Goal: Information Seeking & Learning: Learn about a topic

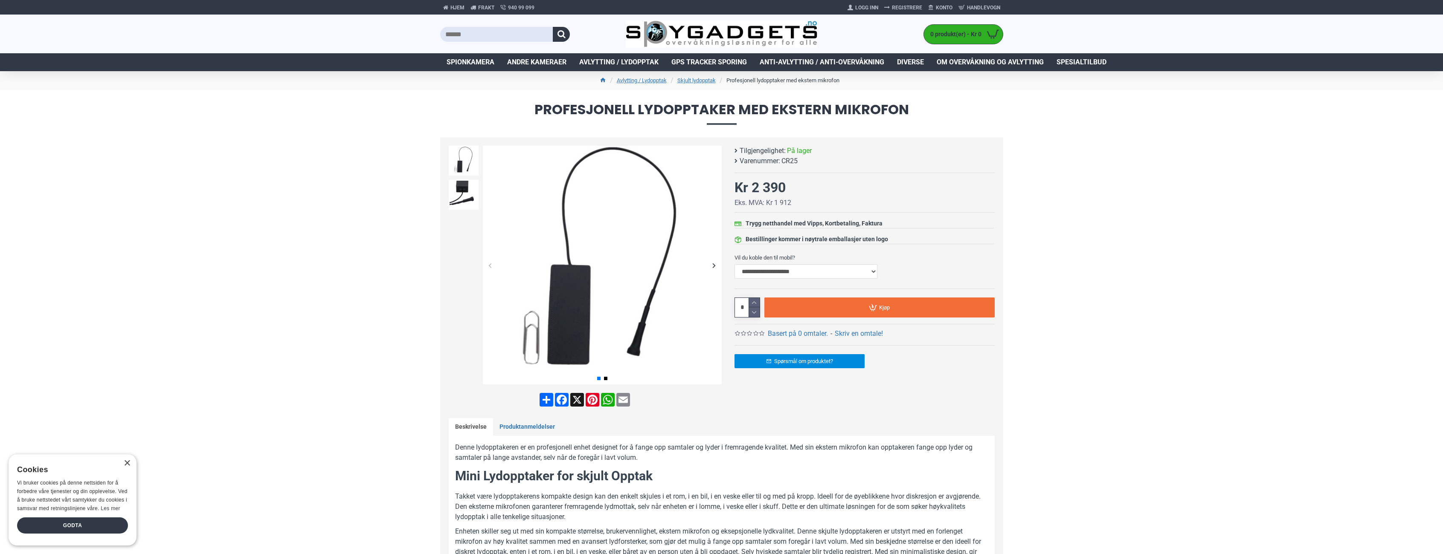
click at [631, 60] on span "Avlytting / Lydopptak" at bounding box center [618, 62] width 79 height 10
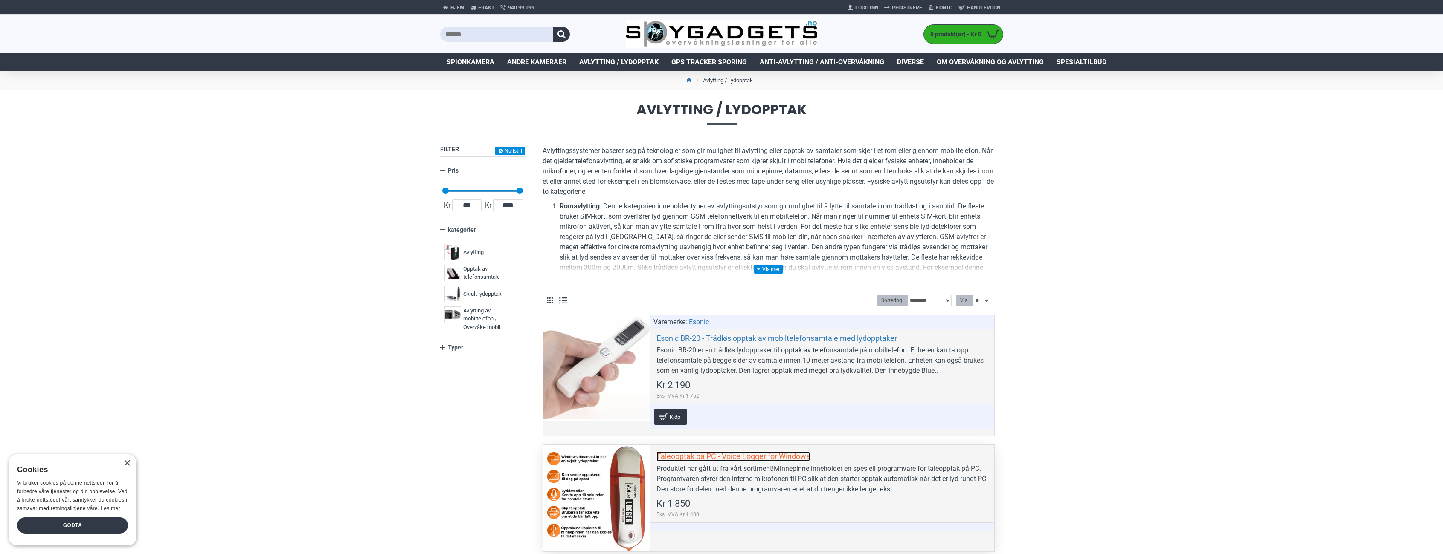
click at [739, 454] on link "Taleopptak på PC - Voice Logger for Windows" at bounding box center [733, 457] width 154 height 10
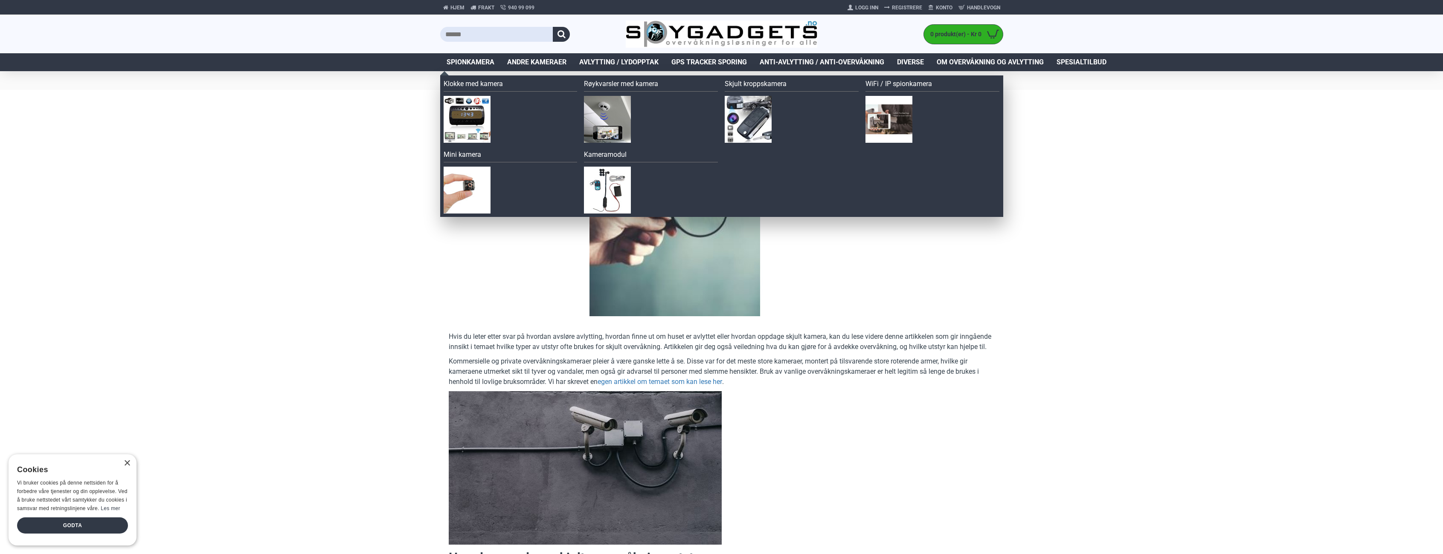
click at [466, 64] on span "Spionkamera" at bounding box center [471, 62] width 48 height 10
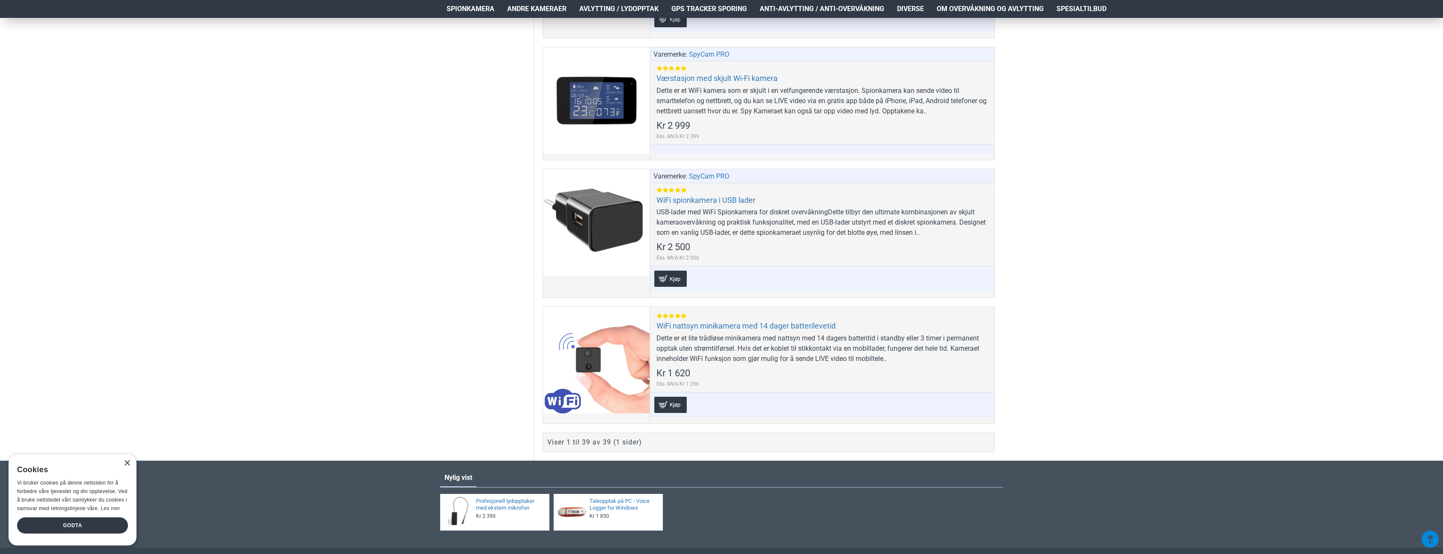
scroll to position [5003, 0]
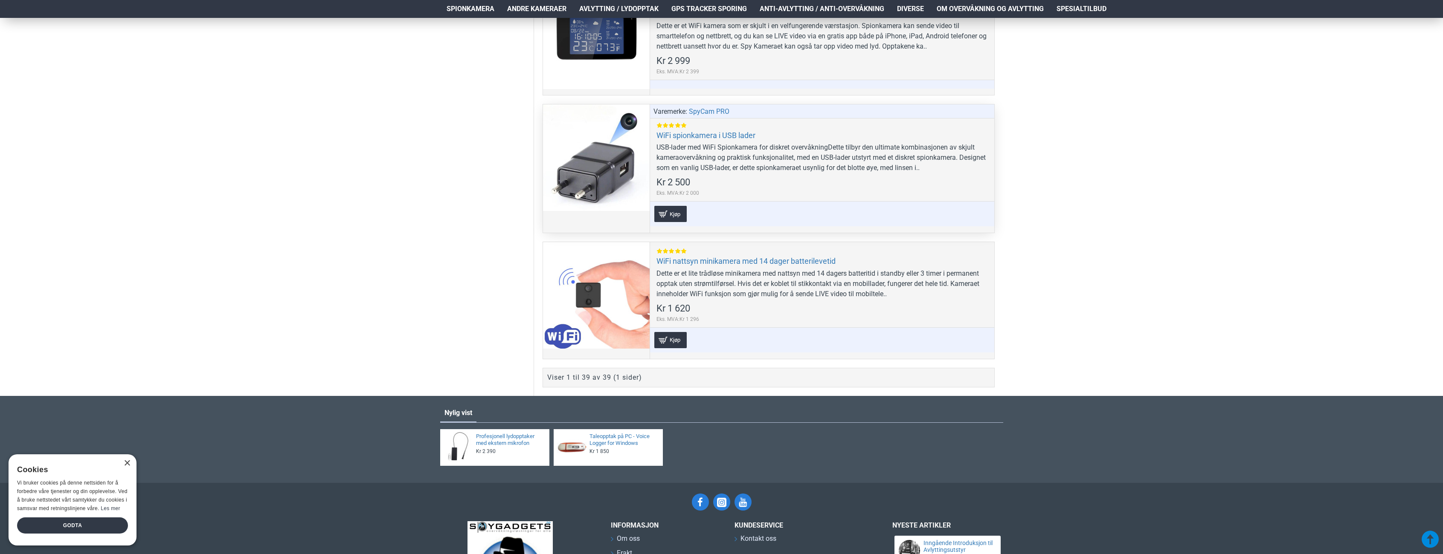
click at [610, 171] on div at bounding box center [596, 157] width 107 height 107
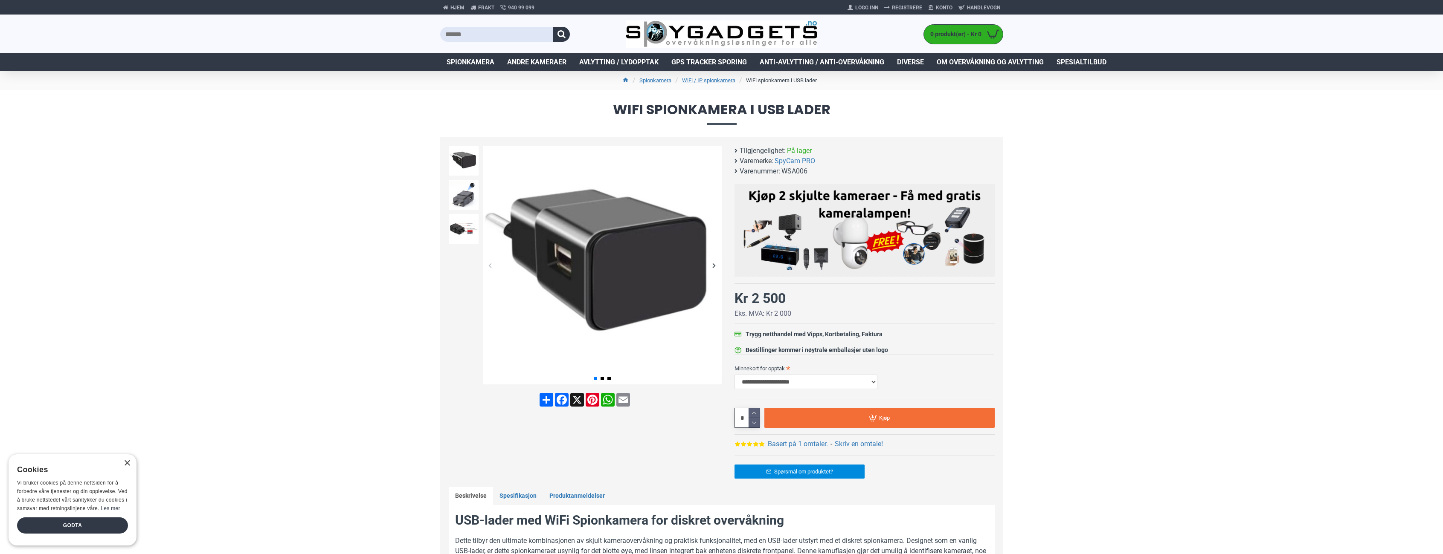
click at [716, 264] on div "Next slide" at bounding box center [714, 265] width 15 height 15
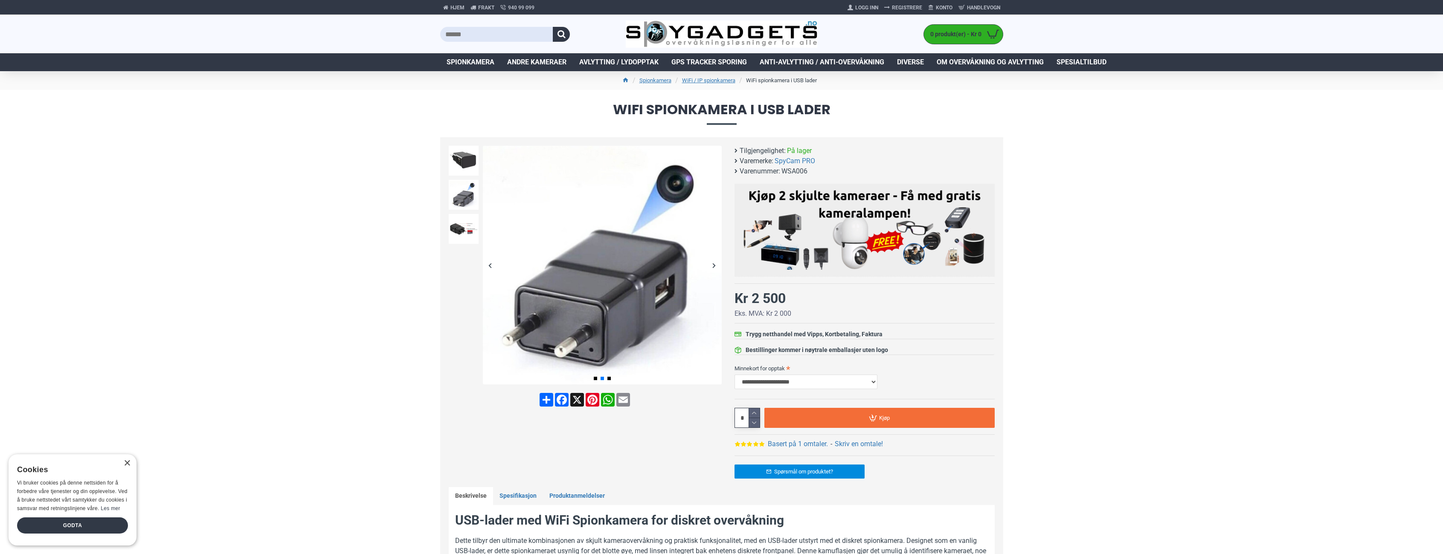
click at [716, 264] on div "Next slide" at bounding box center [714, 265] width 15 height 15
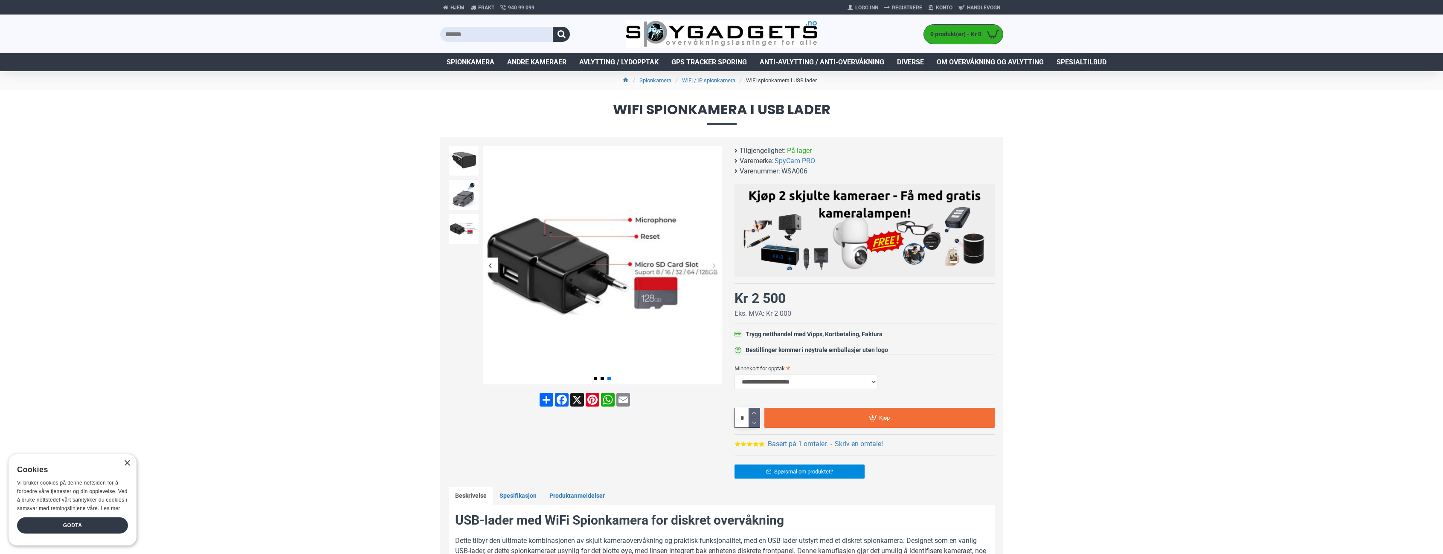
click at [716, 264] on div "Next slide" at bounding box center [714, 265] width 15 height 15
click at [713, 267] on div "Next slide" at bounding box center [714, 265] width 15 height 15
click at [460, 191] on img at bounding box center [464, 195] width 30 height 30
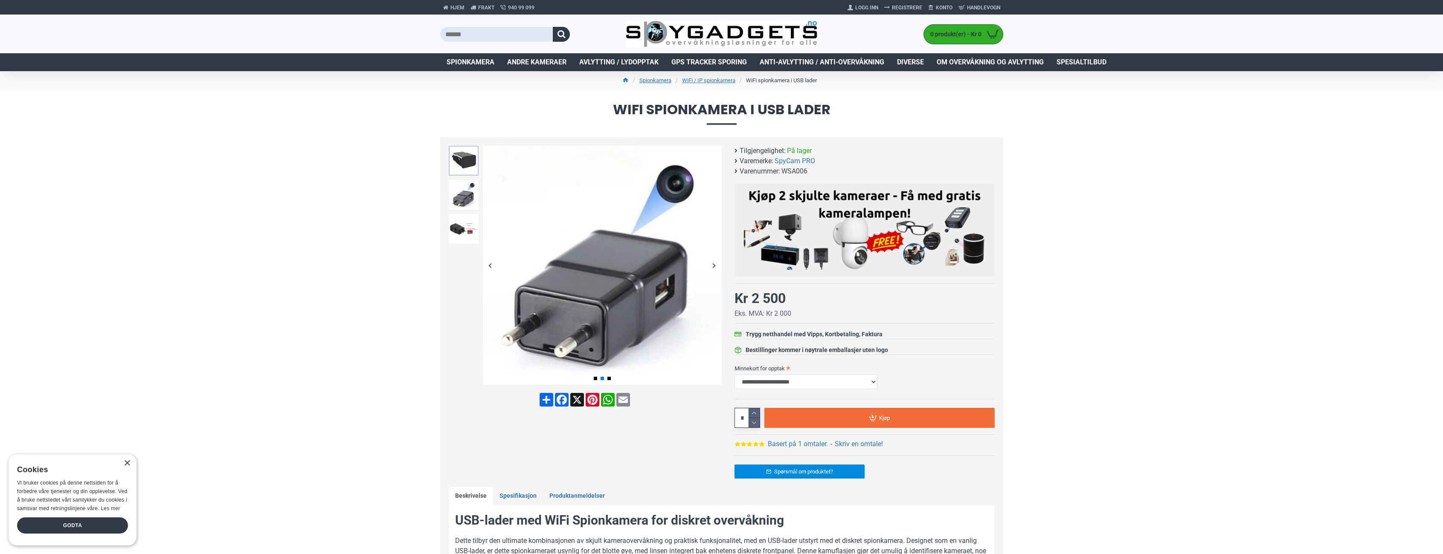
click at [464, 164] on img at bounding box center [464, 161] width 30 height 30
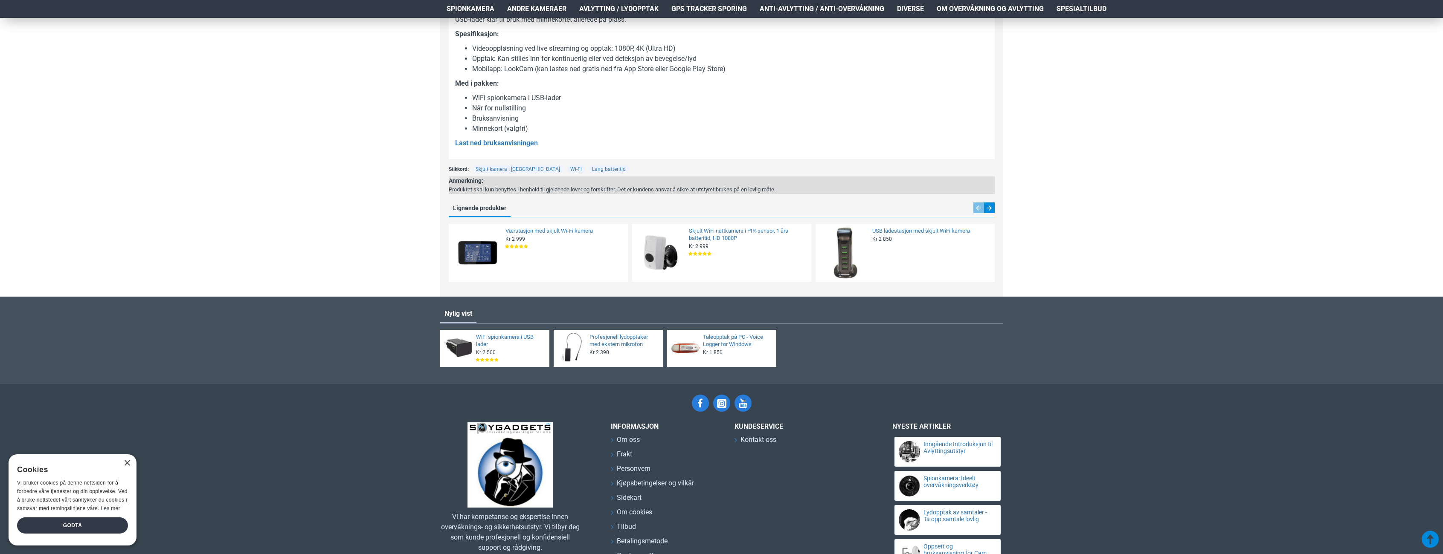
scroll to position [696, 0]
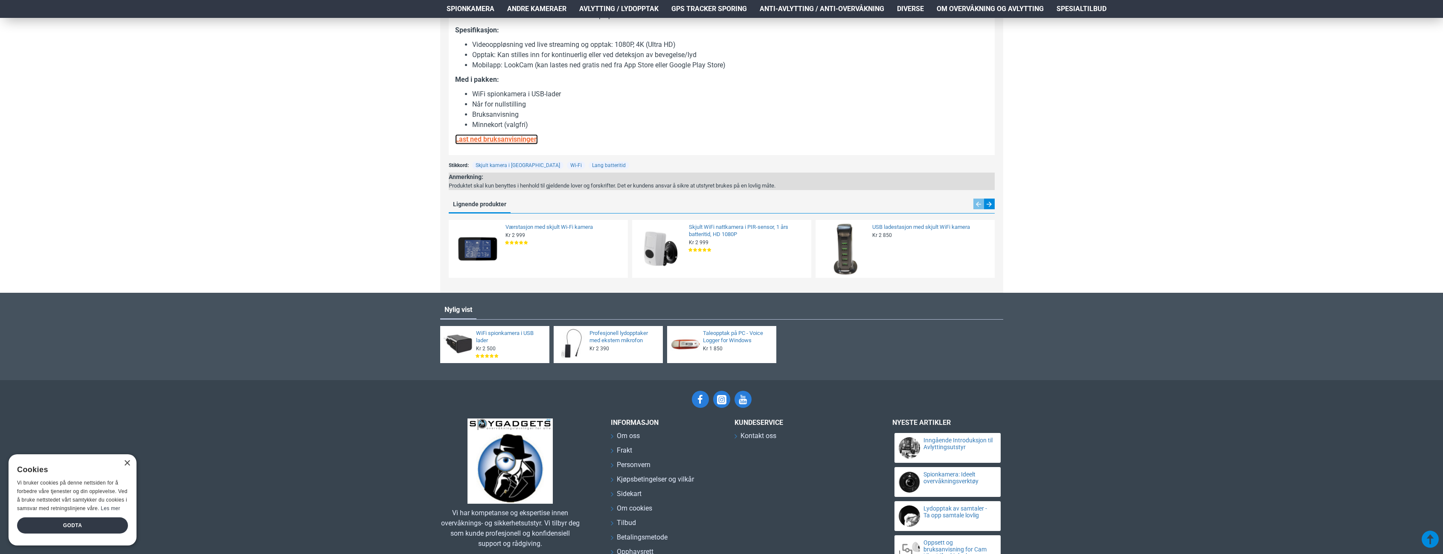
click at [485, 140] on u "Last ned bruksanvisningen" at bounding box center [496, 139] width 83 height 8
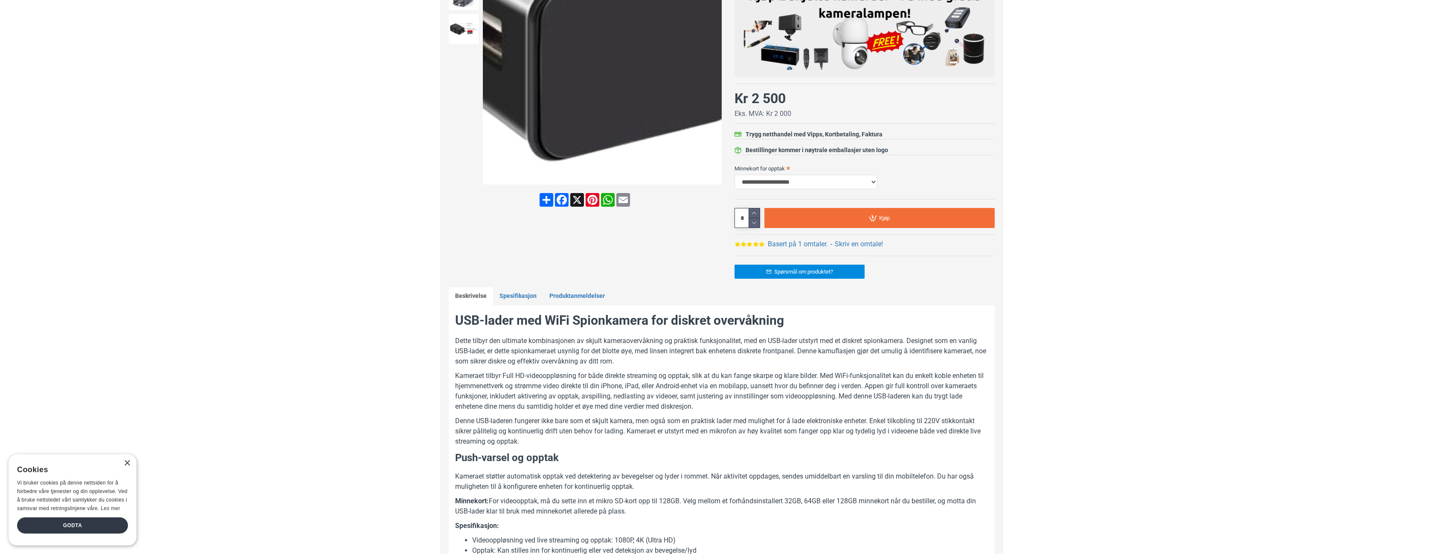
scroll to position [0, 0]
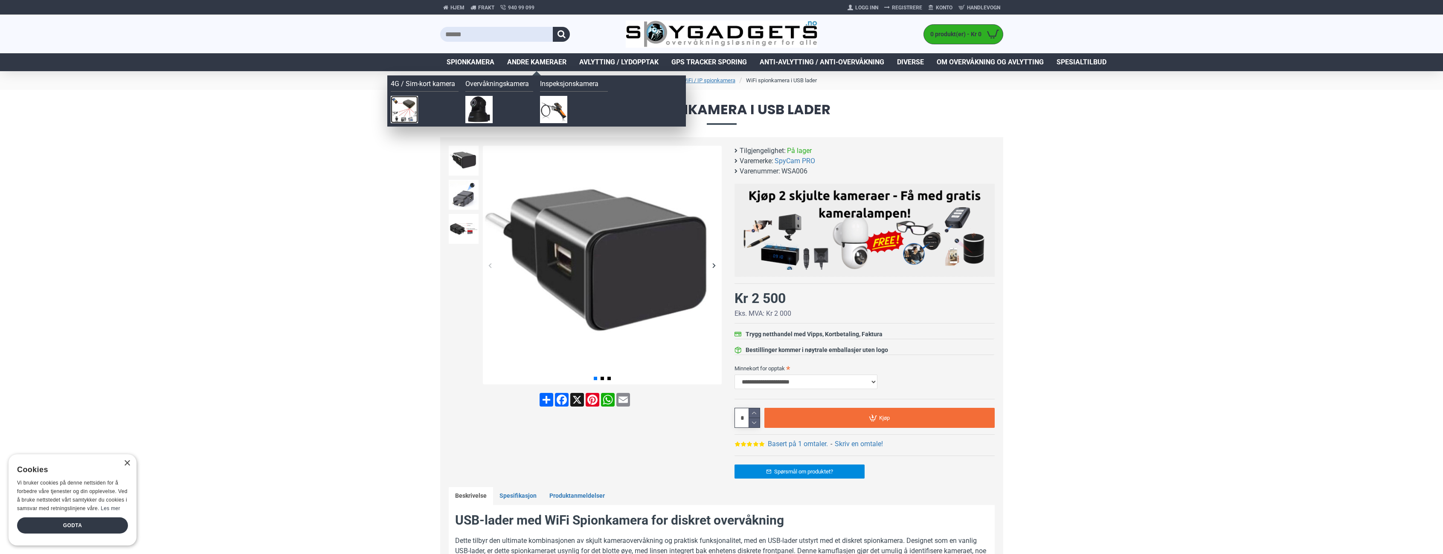
click at [405, 117] on img at bounding box center [404, 109] width 27 height 27
